Goal: Information Seeking & Learning: Learn about a topic

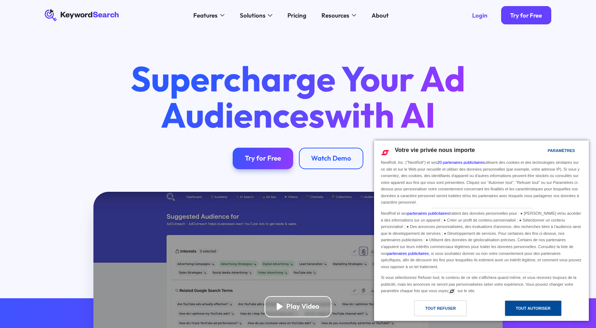
click at [519, 307] on div "Tout autoriser" at bounding box center [533, 308] width 35 height 8
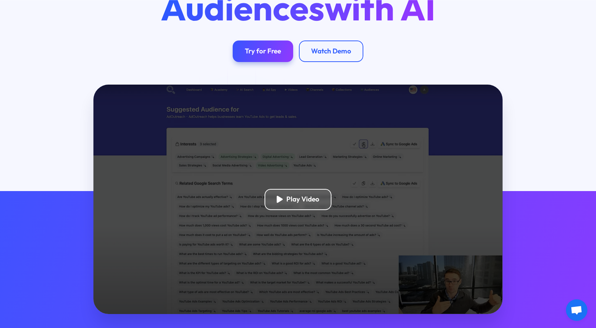
scroll to position [107, 0]
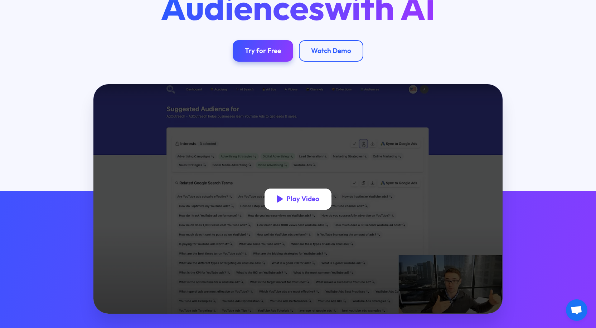
click at [285, 194] on div "Play Video" at bounding box center [298, 198] width 67 height 21
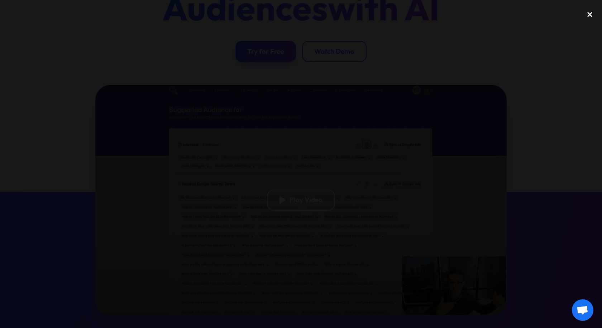
click at [586, 14] on div "close lightbox" at bounding box center [589, 14] width 24 height 16
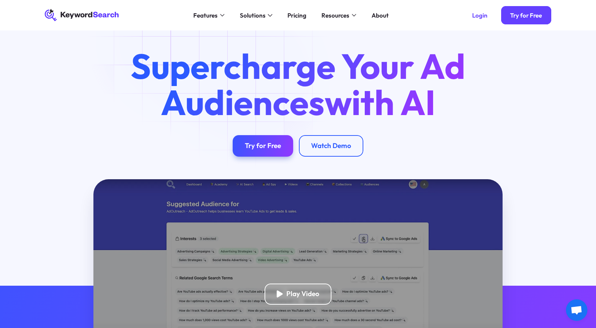
scroll to position [0, 0]
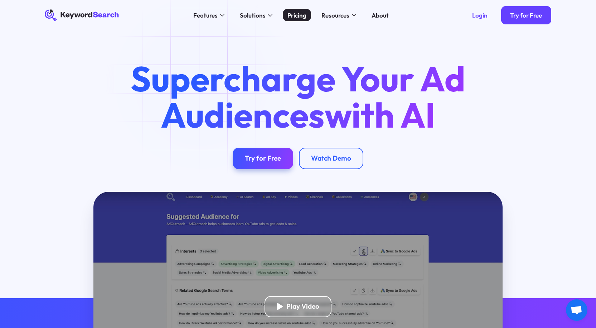
click at [297, 16] on div "Pricing" at bounding box center [297, 15] width 19 height 9
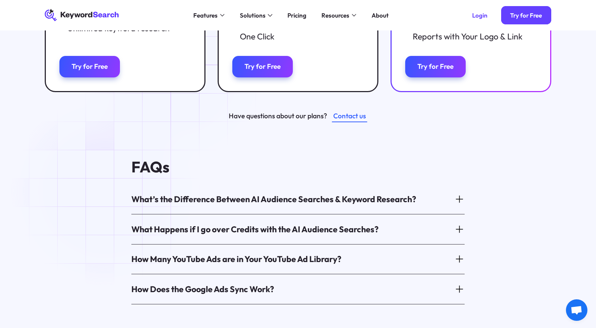
scroll to position [215, 0]
